Goal: Find specific page/section: Find specific page/section

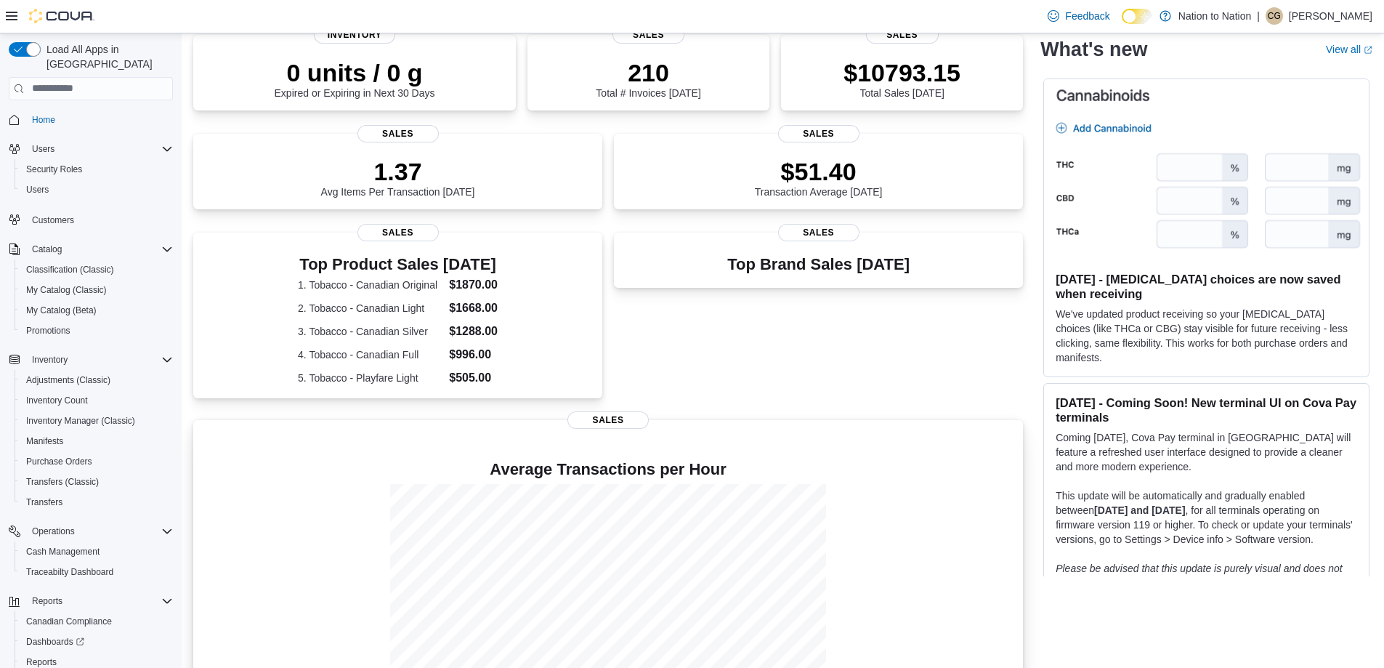
scroll to position [296, 0]
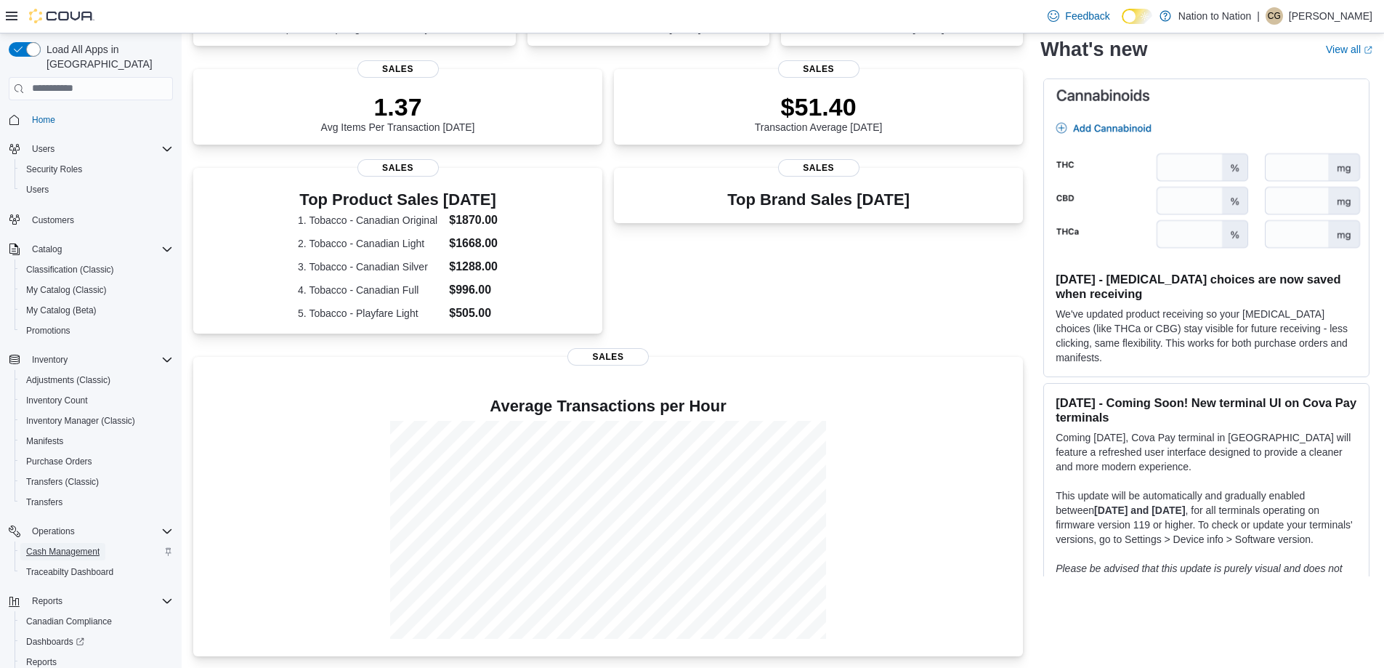
click at [92, 546] on span "Cash Management" at bounding box center [62, 552] width 73 height 12
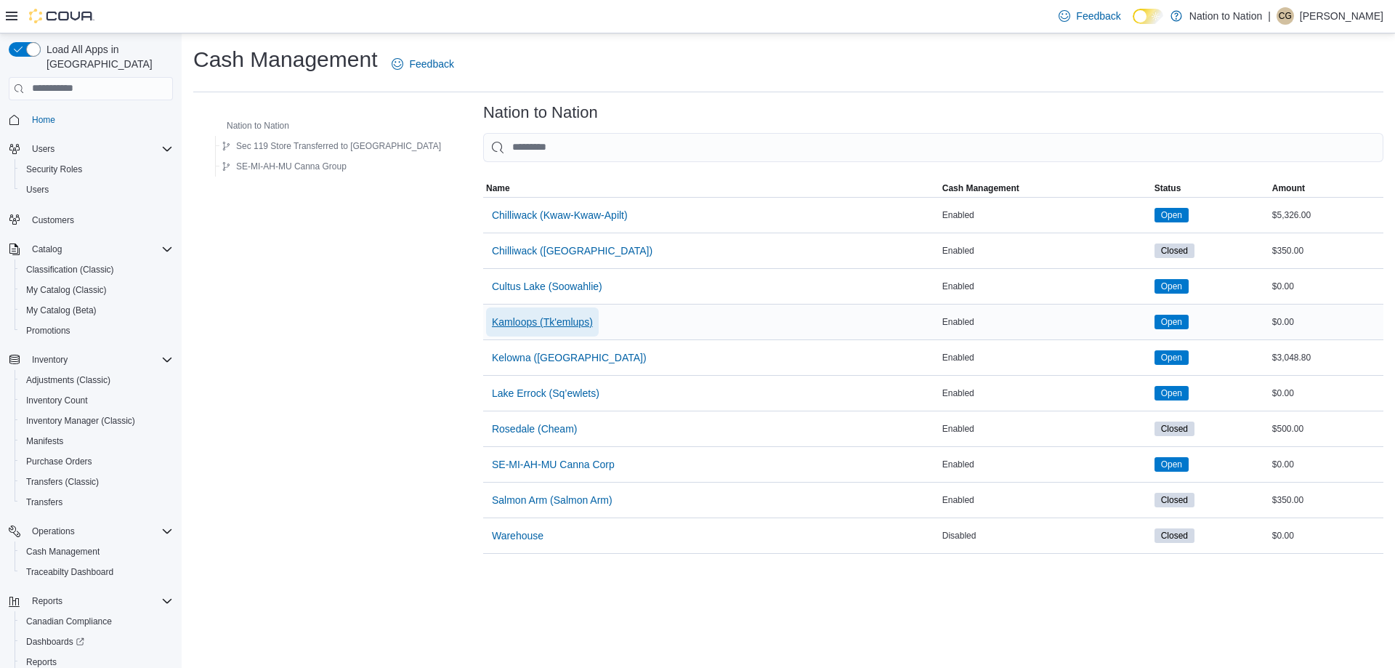
click at [514, 316] on span "Kamloops (Tk'emlups)" at bounding box center [542, 322] width 101 height 15
